Goal: Information Seeking & Learning: Learn about a topic

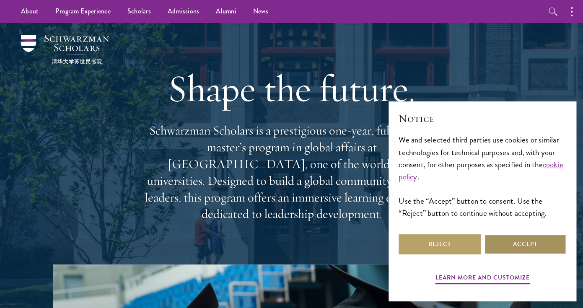
click at [521, 246] on button "Accept" at bounding box center [525, 244] width 82 height 20
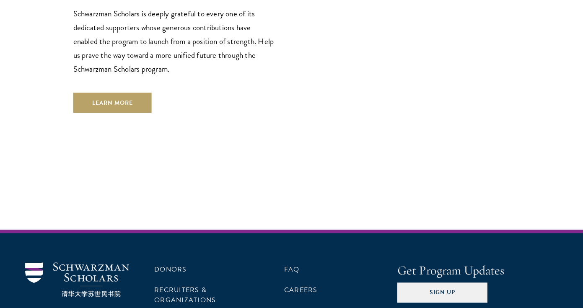
scroll to position [2482, 0]
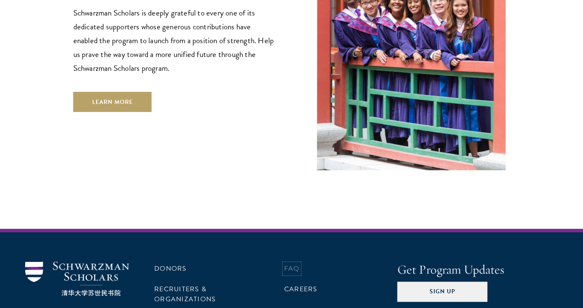
click at [297, 264] on link "FAQ" at bounding box center [292, 269] width 16 height 10
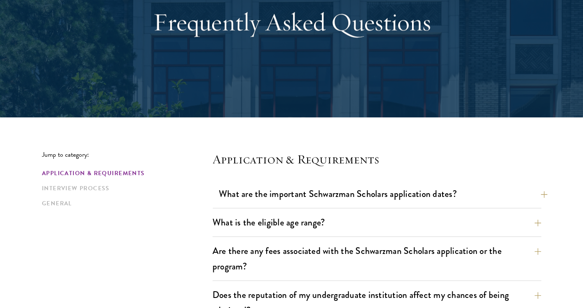
scroll to position [106, 0]
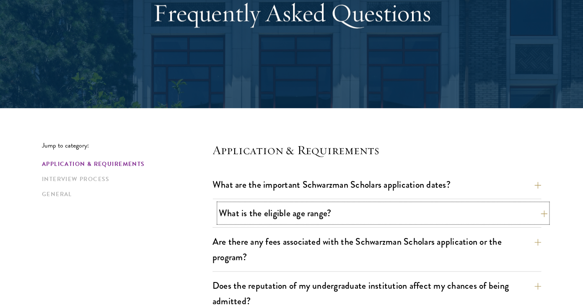
click at [287, 215] on button "What is the eligible age range?" at bounding box center [383, 213] width 329 height 19
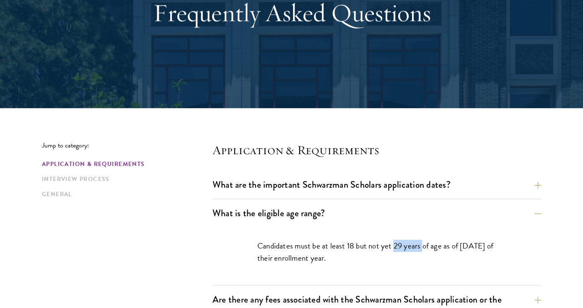
drag, startPoint x: 392, startPoint y: 246, endPoint x: 422, endPoint y: 246, distance: 29.8
click at [422, 246] on p "Candidates must be at least 18 but not yet 29 years of age as of [DATE] of thei…" at bounding box center [376, 252] width 239 height 24
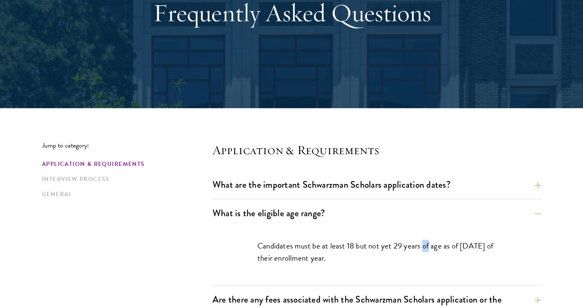
click at [422, 246] on p "Candidates must be at least 18 but not yet 29 years of age as of [DATE] of thei…" at bounding box center [376, 252] width 239 height 24
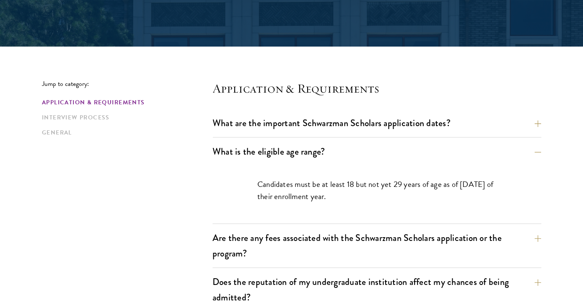
scroll to position [170, 0]
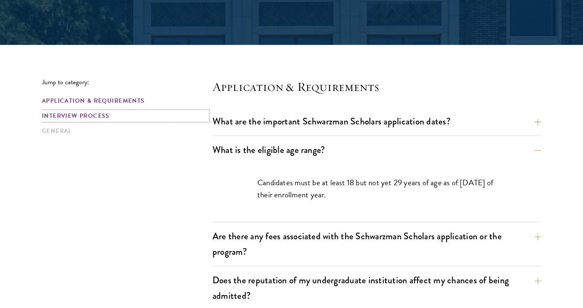
click at [94, 114] on link "Interview Process" at bounding box center [125, 115] width 166 height 9
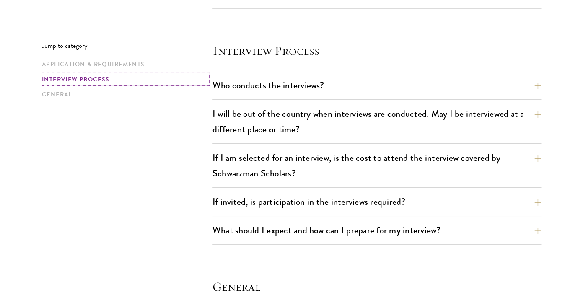
scroll to position [1007, 0]
click at [241, 77] on button "Who conducts the interviews?" at bounding box center [383, 84] width 329 height 19
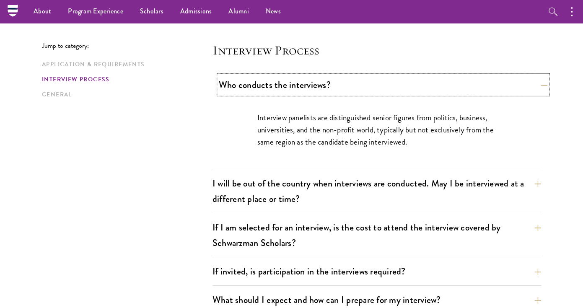
scroll to position [950, 0]
click at [241, 77] on button "Who conducts the interviews?" at bounding box center [383, 84] width 329 height 19
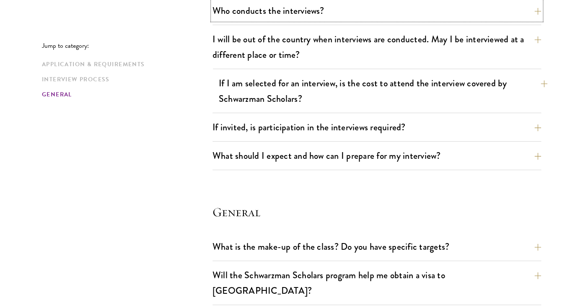
scroll to position [1026, 0]
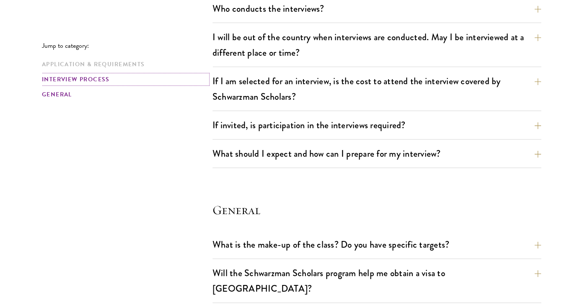
click at [62, 80] on link "Interview Process" at bounding box center [125, 79] width 166 height 9
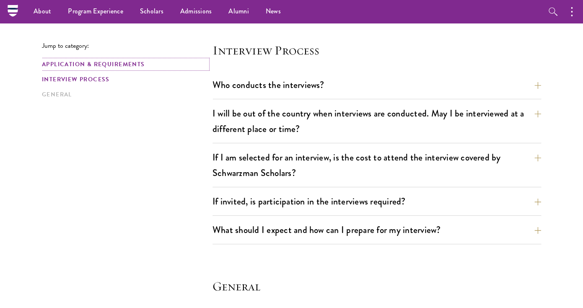
click at [66, 65] on link "Application & Requirements" at bounding box center [125, 64] width 166 height 9
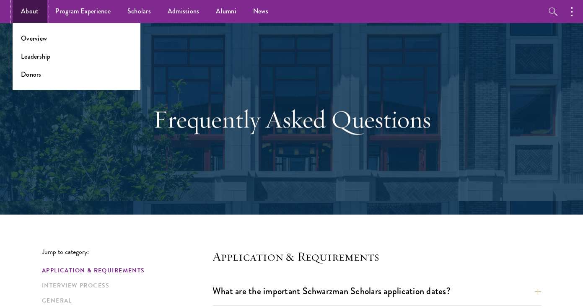
click at [29, 12] on link "About" at bounding box center [30, 11] width 34 height 23
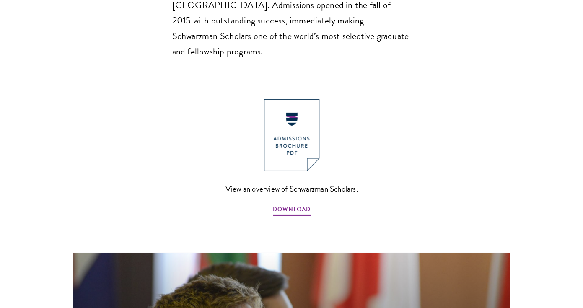
scroll to position [881, 0]
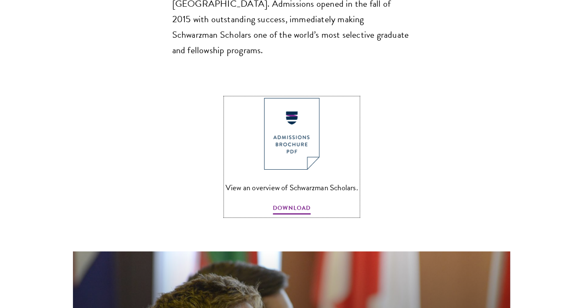
click at [294, 106] on img at bounding box center [291, 134] width 55 height 72
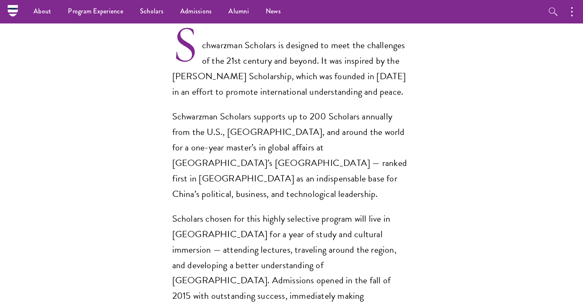
scroll to position [0, 0]
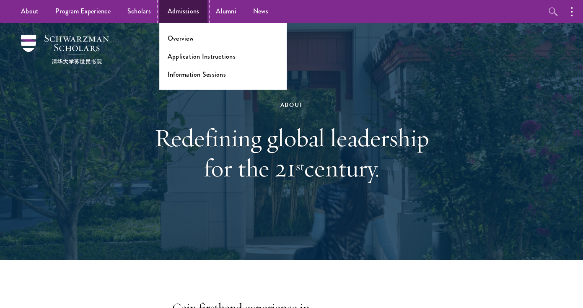
click at [191, 9] on link "Admissions" at bounding box center [183, 11] width 49 height 23
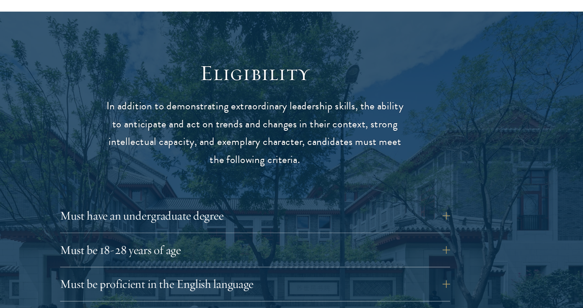
scroll to position [1019, 0]
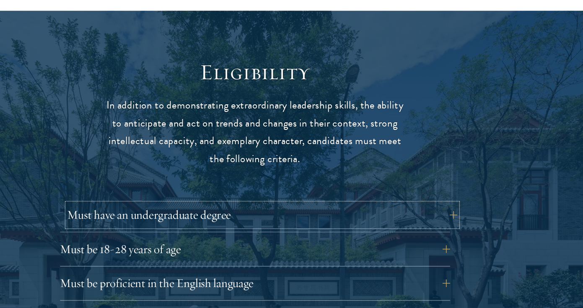
click at [204, 217] on button "Must have an undergraduate degree" at bounding box center [297, 227] width 339 height 20
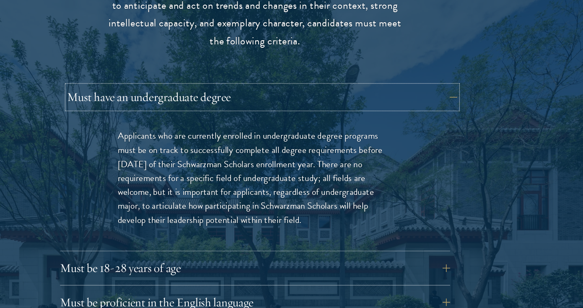
scroll to position [1166, 0]
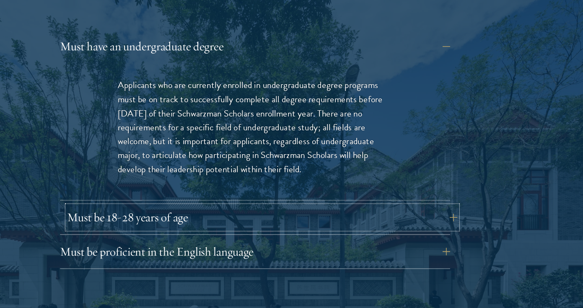
click at [200, 220] on button "Must be 18-28 years of age" at bounding box center [297, 229] width 339 height 20
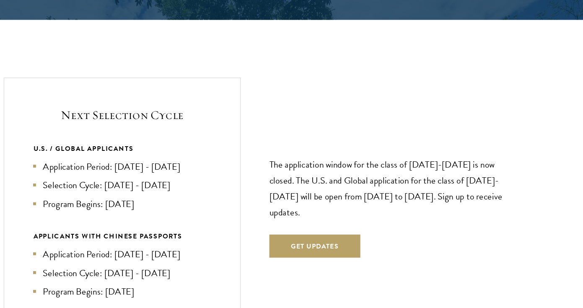
scroll to position [1766, 0]
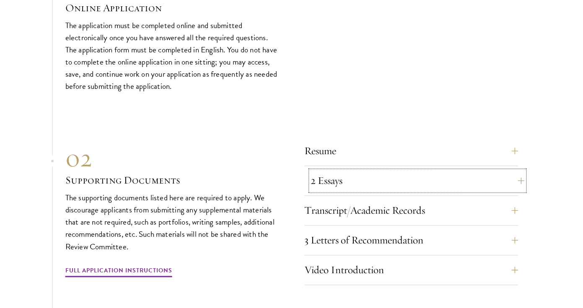
click at [316, 171] on button "2 Essays" at bounding box center [418, 181] width 214 height 20
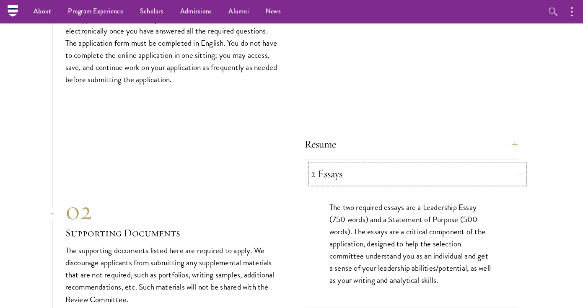
scroll to position [2531, 0]
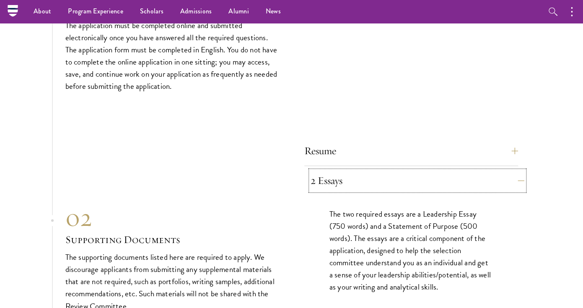
click at [316, 171] on button "2 Essays" at bounding box center [418, 181] width 214 height 20
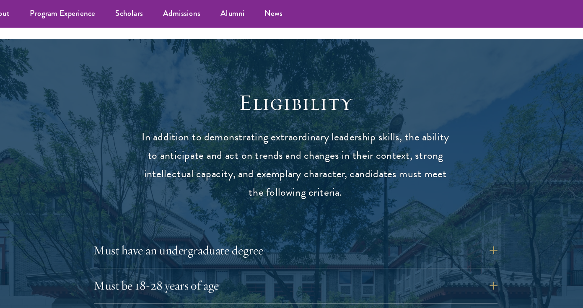
scroll to position [1034, 0]
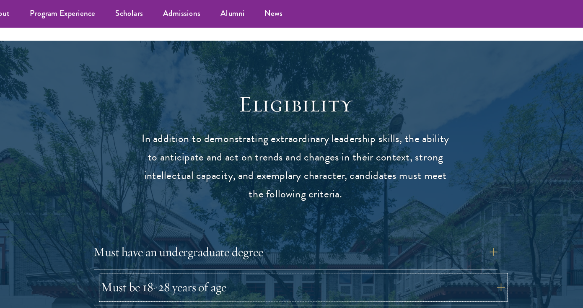
click at [218, 232] on button "Must be 18-28 years of age" at bounding box center [297, 242] width 339 height 20
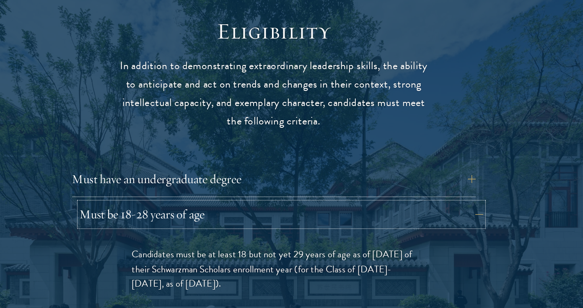
scroll to position [1048, 0]
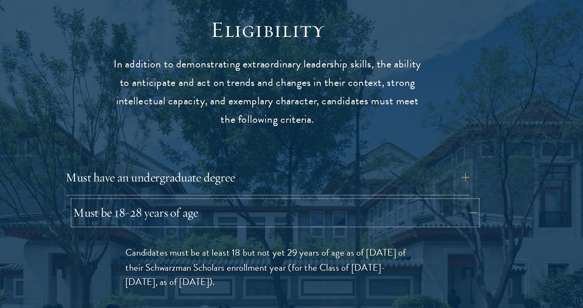
click at [270, 218] on button "Must be 18-28 years of age" at bounding box center [297, 228] width 339 height 20
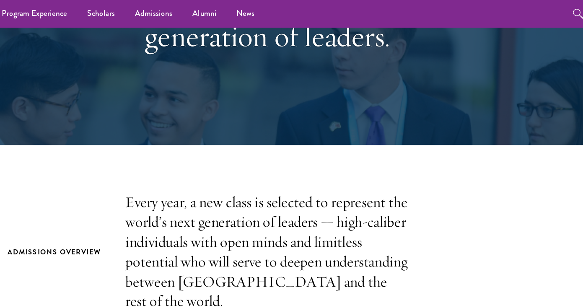
scroll to position [108, 0]
